Goal: Navigation & Orientation: Find specific page/section

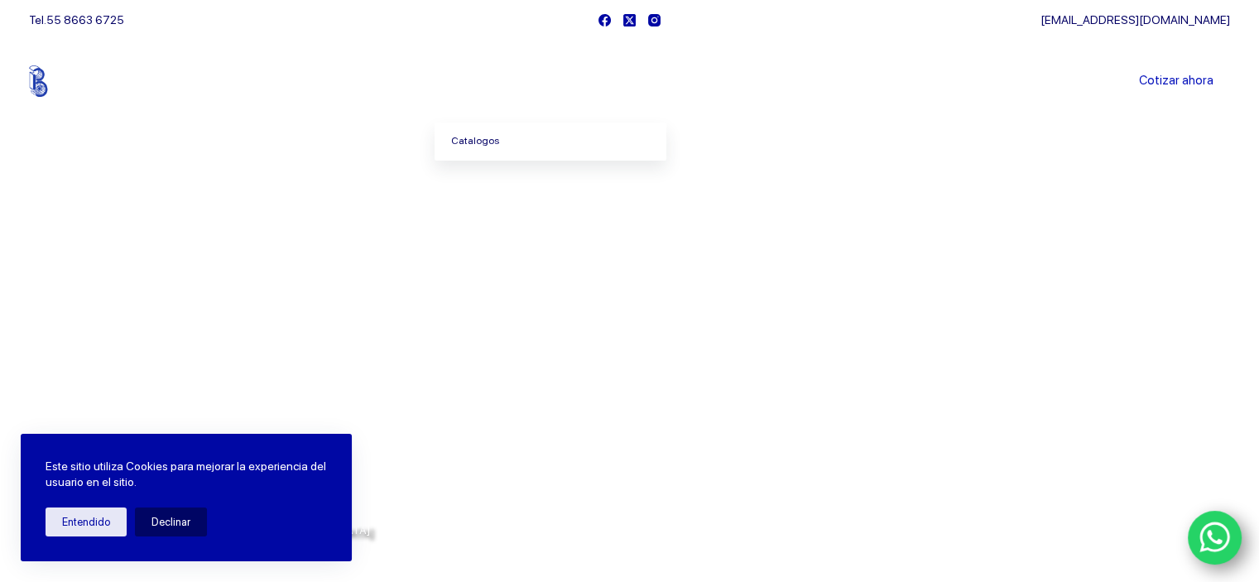
click at [497, 141] on link "Catalogos" at bounding box center [551, 142] width 232 height 38
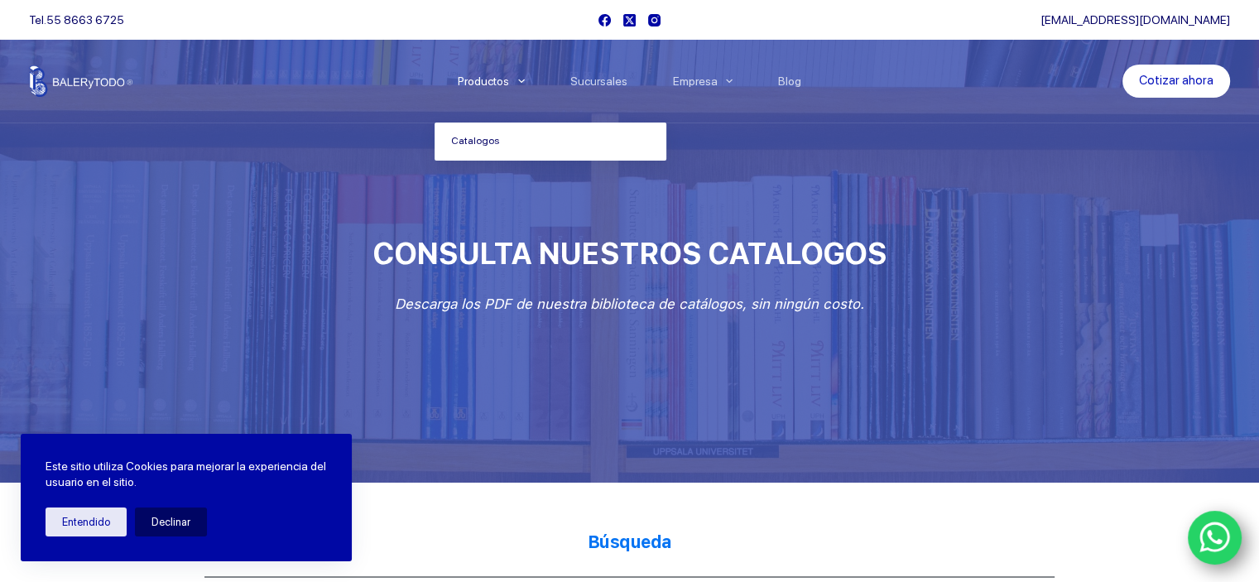
click at [525, 79] on icon "Menu Principal" at bounding box center [521, 81] width 7 height 7
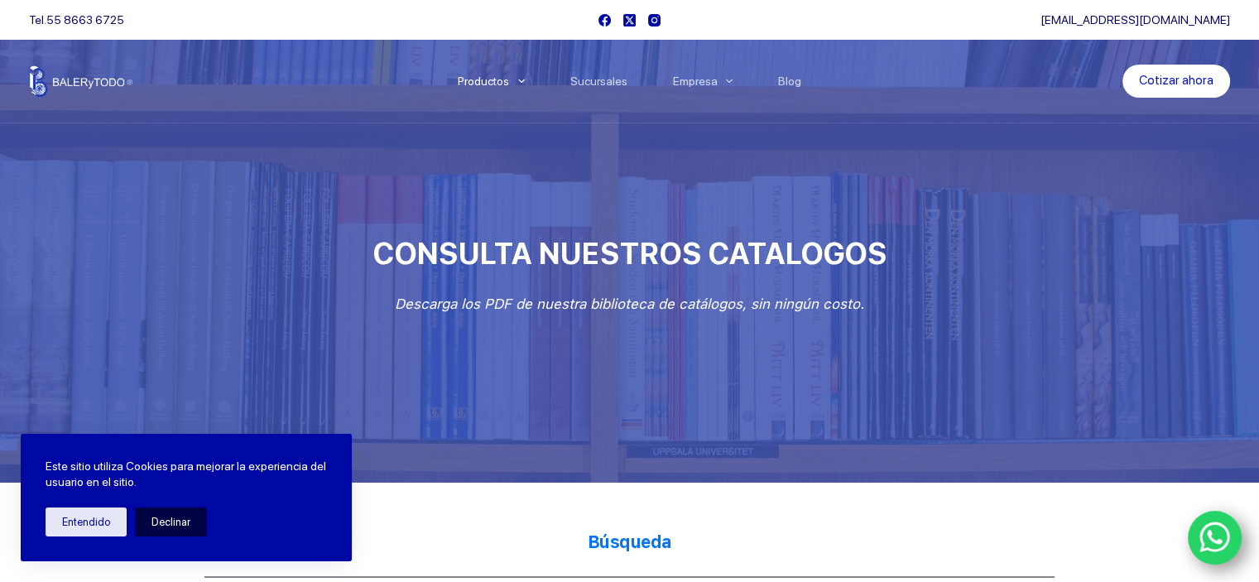
click at [173, 520] on button "Declinar" at bounding box center [171, 522] width 72 height 29
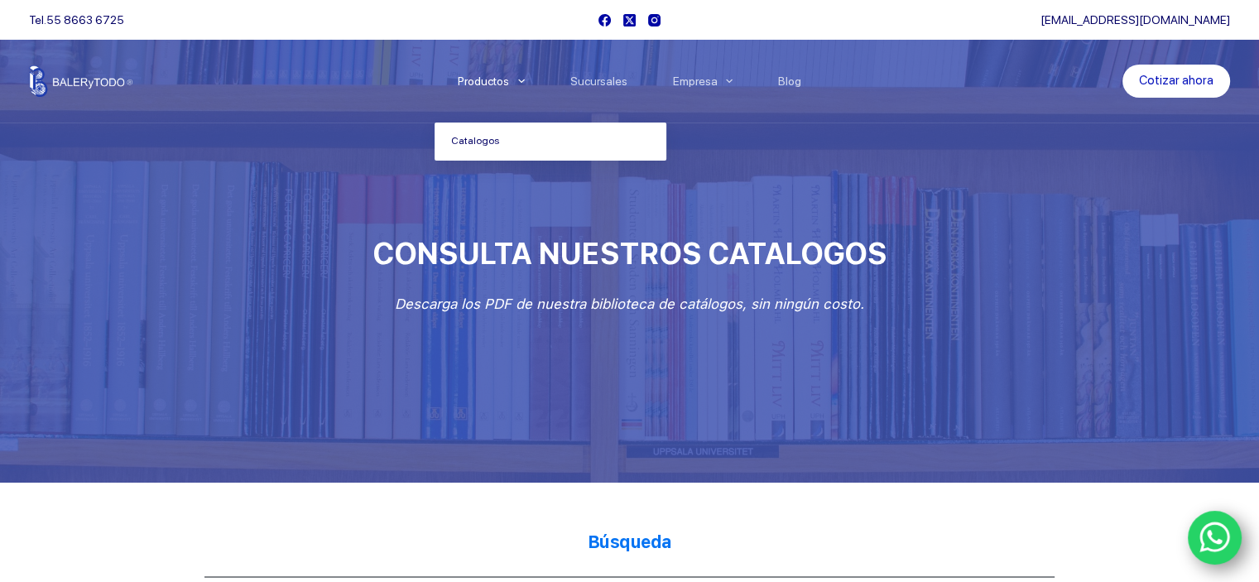
click at [525, 82] on icon "Menu Principal" at bounding box center [521, 81] width 7 height 7
